Goal: Find specific page/section: Find specific page/section

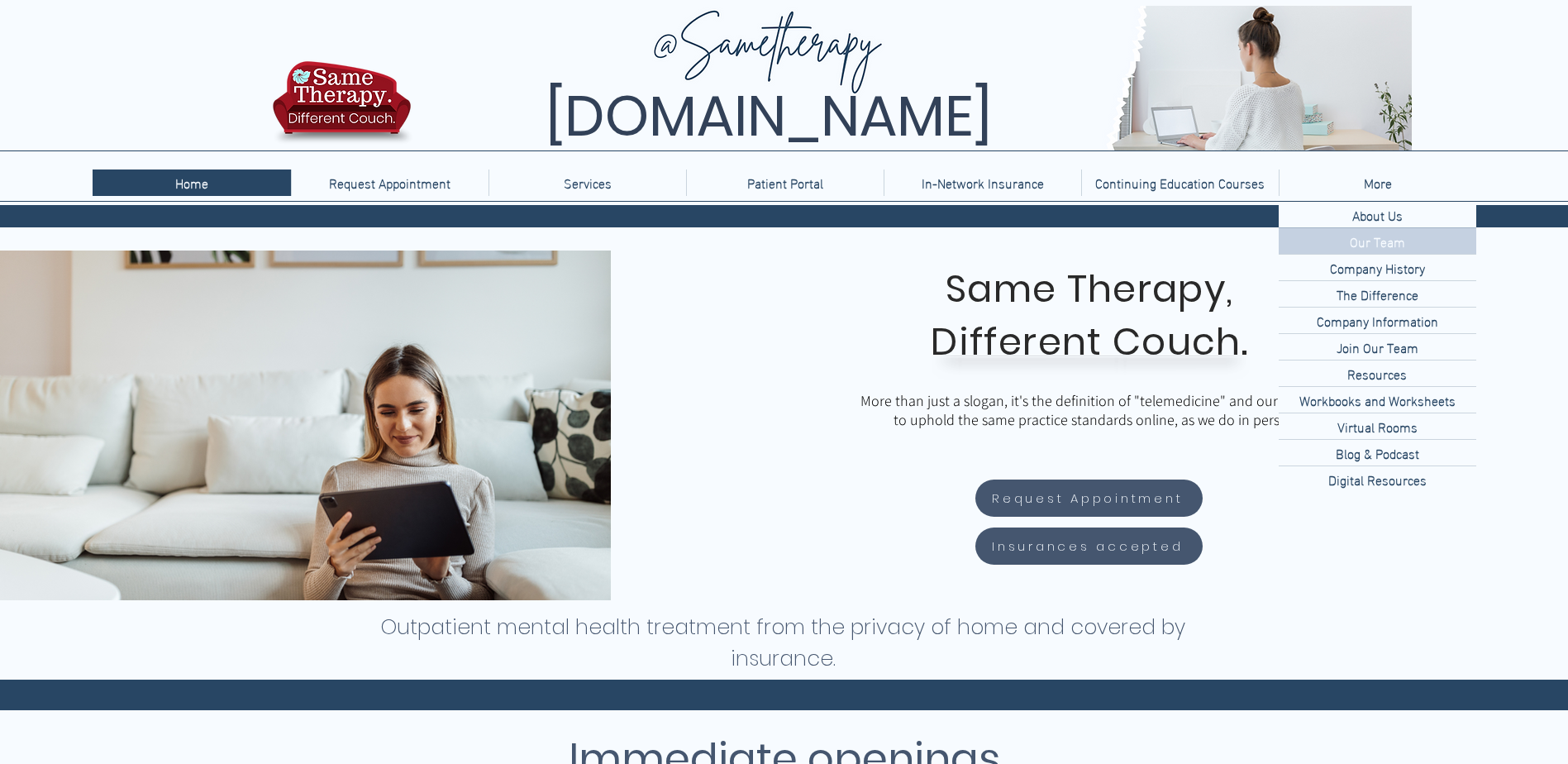
click at [1370, 246] on p "Our Team" at bounding box center [1378, 241] width 69 height 26
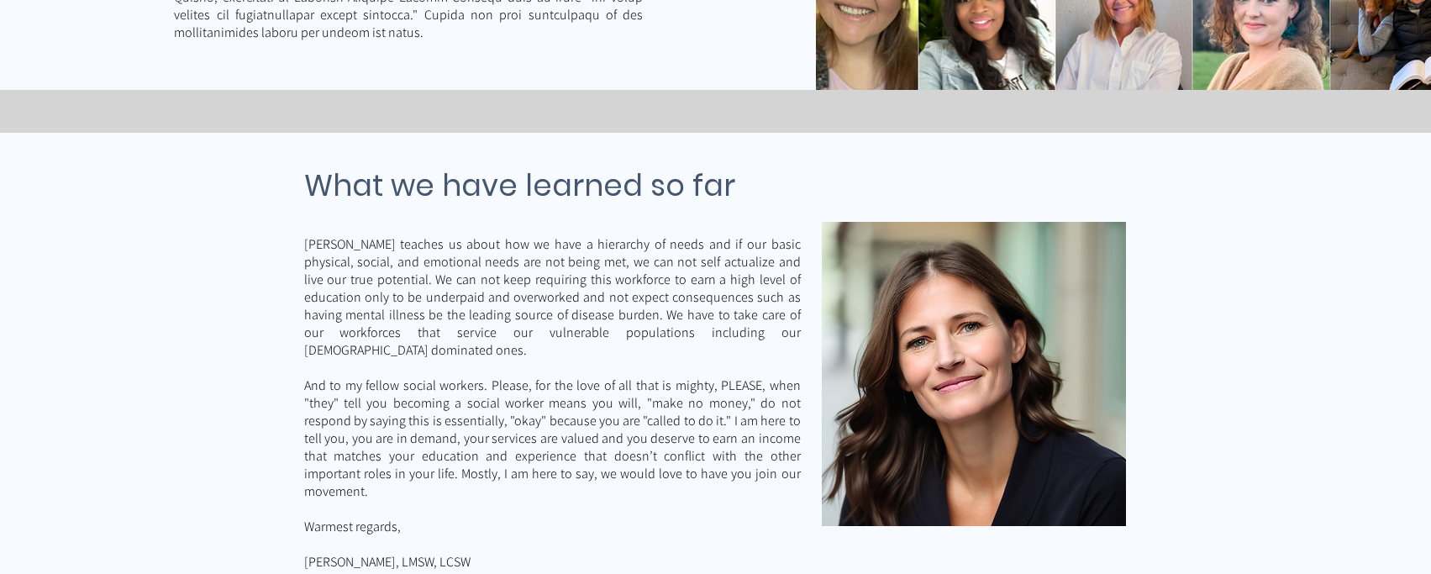
scroll to position [4099, 0]
